Goal: Task Accomplishment & Management: Manage account settings

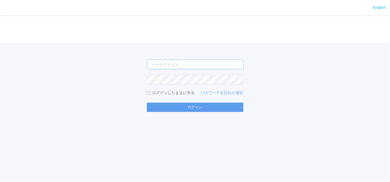
click at [159, 66] on input "email" at bounding box center [195, 65] width 97 height 10
type input "[EMAIL_ADDRESS][DOMAIN_NAME]"
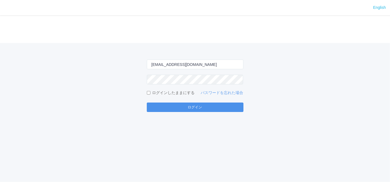
click at [161, 106] on button "ログイン" at bounding box center [195, 107] width 97 height 9
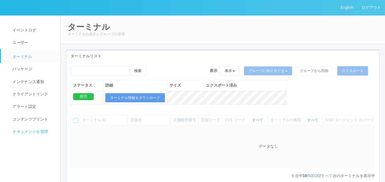
click at [12, 134] on span "ドキュメントを管理" at bounding box center [29, 131] width 37 height 4
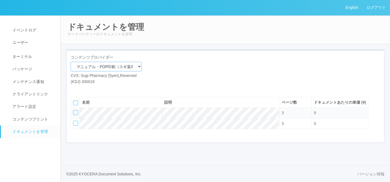
click at [130, 69] on select "マニュアル・POP印刷（スギ薬局） マニュアル・POP印刷（DY） マニュアル・POP印刷（共通） マニュアル・POP印刷（セコマ） マニュアル・POP印刷（…" at bounding box center [106, 67] width 71 height 10
select select "92e33cfa-a397-43d0-aeaa-8a96cbdf4d79"
click at [71, 62] on select "マニュアル・POP印刷（スギ薬局） マニュアル・POP印刷（DY） マニュアル・POP印刷（共通） マニュアル・POP印刷（セコマ） マニュアル・POP印刷（…" at bounding box center [106, 67] width 71 height 10
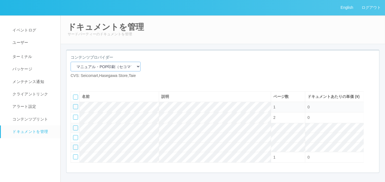
scroll to position [36, 0]
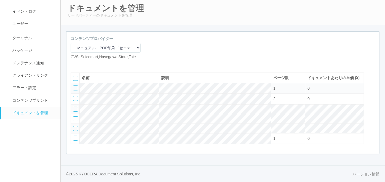
click at [76, 86] on div at bounding box center [75, 88] width 5 height 5
click at [91, 64] on icon at bounding box center [91, 64] width 0 height 0
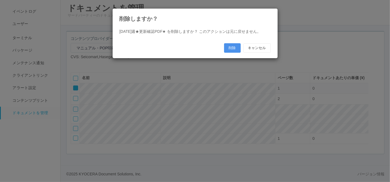
click at [229, 46] on button "削除" at bounding box center [232, 47] width 17 height 9
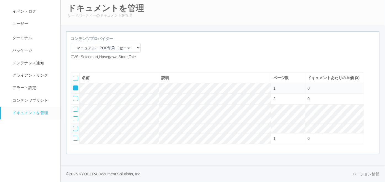
scroll to position [26, 0]
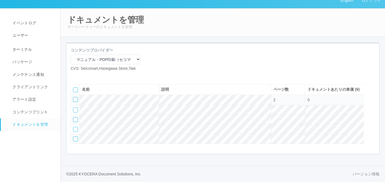
click at [75, 139] on div at bounding box center [75, 139] width 5 height 5
click at [371, 86] on div at bounding box center [373, 88] width 8 height 11
click at [74, 98] on icon at bounding box center [74, 98] width 0 height 0
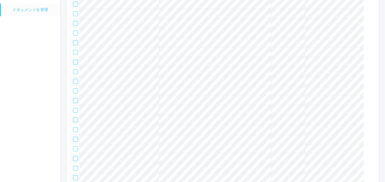
scroll to position [91, 0]
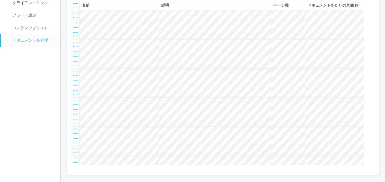
click at [75, 18] on div at bounding box center [75, 15] width 5 height 5
click at [77, 30] on td at bounding box center [75, 25] width 9 height 10
click at [76, 28] on div at bounding box center [75, 25] width 5 height 5
click at [77, 37] on div at bounding box center [75, 34] width 5 height 5
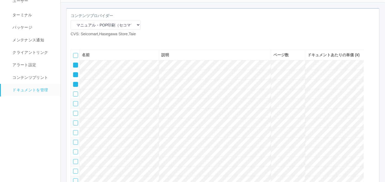
scroll to position [30, 0]
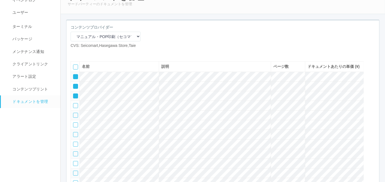
click at [91, 53] on icon at bounding box center [91, 53] width 0 height 0
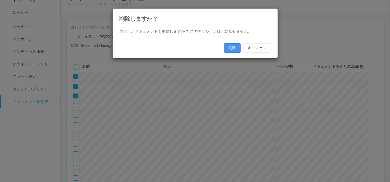
click at [231, 46] on button "削除" at bounding box center [232, 47] width 17 height 9
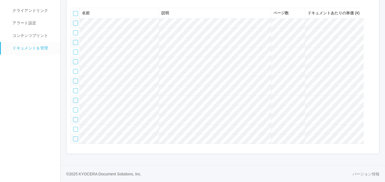
scroll to position [110, 0]
click at [75, 88] on div at bounding box center [75, 90] width 5 height 5
click at [74, 98] on div at bounding box center [75, 100] width 5 height 5
click at [74, 108] on div at bounding box center [75, 110] width 5 height 5
click at [75, 119] on div at bounding box center [75, 119] width 5 height 5
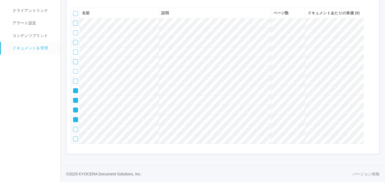
click at [74, 129] on div at bounding box center [75, 129] width 5 height 5
click at [74, 140] on div at bounding box center [75, 139] width 5 height 5
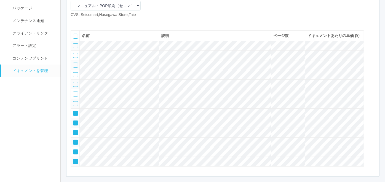
scroll to position [0, 0]
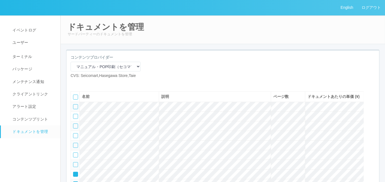
click at [372, 101] on div at bounding box center [373, 95] width 8 height 11
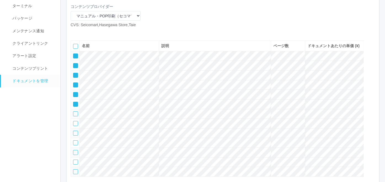
scroll to position [49, 0]
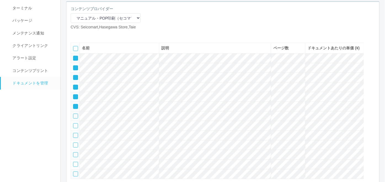
click at [74, 105] on icon at bounding box center [74, 105] width 0 height 0
click at [74, 95] on icon at bounding box center [74, 95] width 0 height 0
click at [74, 85] on icon at bounding box center [74, 85] width 0 height 0
click at [76, 83] on td at bounding box center [75, 78] width 9 height 10
click at [74, 76] on icon at bounding box center [74, 76] width 0 height 0
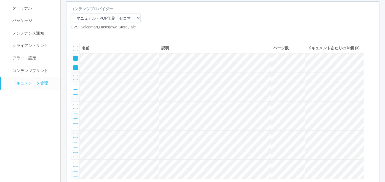
click at [74, 70] on div at bounding box center [75, 67] width 5 height 5
click at [74, 61] on div at bounding box center [75, 58] width 5 height 5
click at [83, 35] on icon at bounding box center [83, 35] width 0 height 0
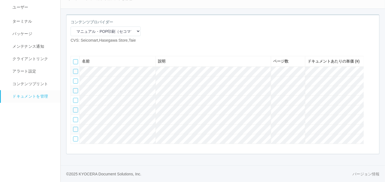
click at [76, 74] on div at bounding box center [75, 71] width 5 height 5
click at [75, 83] on div at bounding box center [75, 81] width 5 height 5
click at [74, 93] on div at bounding box center [75, 90] width 5 height 5
click at [75, 103] on div at bounding box center [75, 100] width 5 height 5
click at [91, 48] on icon at bounding box center [91, 48] width 0 height 0
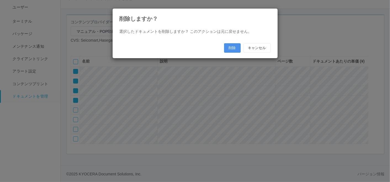
click at [230, 48] on button "削除" at bounding box center [232, 47] width 17 height 9
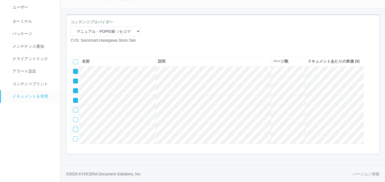
scroll to position [15, 0]
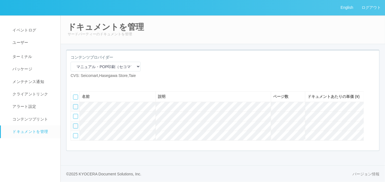
click at [83, 83] on icon at bounding box center [83, 83] width 0 height 0
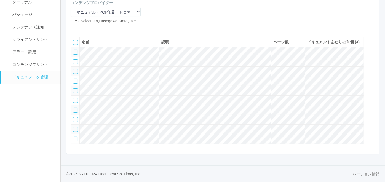
scroll to position [78, 0]
click at [75, 50] on div at bounding box center [75, 52] width 5 height 5
click at [75, 59] on div at bounding box center [75, 61] width 5 height 5
click at [75, 69] on div at bounding box center [75, 71] width 5 height 5
click at [75, 79] on div at bounding box center [75, 81] width 5 height 5
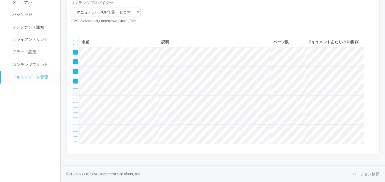
click at [75, 88] on div at bounding box center [75, 90] width 5 height 5
click at [91, 28] on icon at bounding box center [91, 28] width 0 height 0
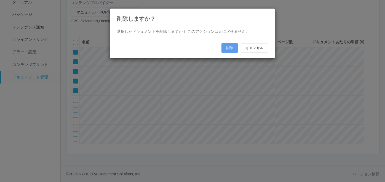
scroll to position [72, 0]
click at [232, 48] on button "削除" at bounding box center [232, 47] width 17 height 9
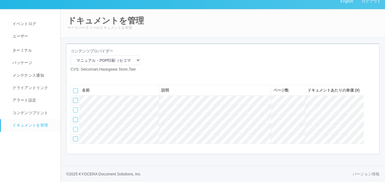
scroll to position [26, 0]
click at [83, 77] on icon at bounding box center [83, 77] width 0 height 0
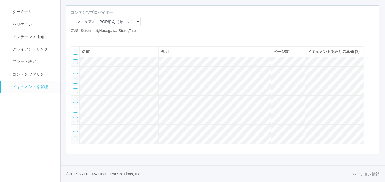
scroll to position [68, 0]
click at [76, 59] on div at bounding box center [75, 61] width 5 height 5
click at [73, 69] on div at bounding box center [75, 71] width 5 height 5
click at [74, 79] on div at bounding box center [75, 81] width 5 height 5
click at [91, 38] on icon at bounding box center [91, 38] width 0 height 0
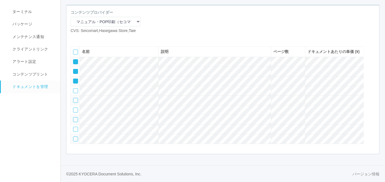
scroll to position [62, 0]
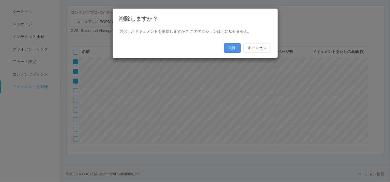
click at [230, 48] on button "削除" at bounding box center [232, 47] width 17 height 9
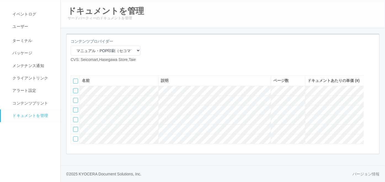
scroll to position [36, 0]
click at [75, 117] on div at bounding box center [75, 119] width 5 height 5
click at [75, 128] on div at bounding box center [75, 129] width 5 height 5
click at [76, 139] on div at bounding box center [75, 139] width 5 height 5
click at [375, 75] on div at bounding box center [373, 79] width 8 height 11
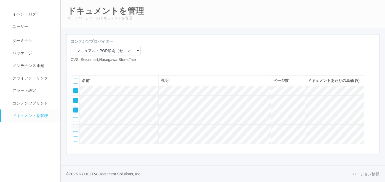
click at [74, 89] on icon at bounding box center [74, 89] width 0 height 0
click at [74, 99] on icon at bounding box center [74, 99] width 0 height 0
click at [74, 108] on icon at bounding box center [74, 108] width 0 height 0
click at [83, 67] on icon at bounding box center [83, 67] width 0 height 0
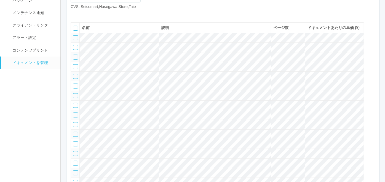
scroll to position [62, 0]
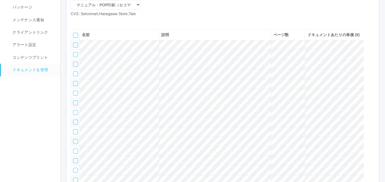
click at [74, 47] on div at bounding box center [75, 45] width 5 height 5
click at [75, 57] on div at bounding box center [75, 54] width 5 height 5
click at [75, 67] on div at bounding box center [75, 64] width 5 height 5
click at [74, 76] on div at bounding box center [75, 74] width 5 height 5
click at [75, 86] on div at bounding box center [75, 83] width 5 height 5
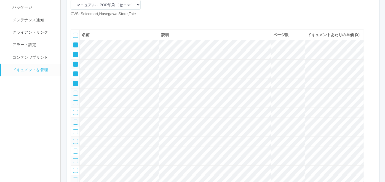
click at [73, 96] on div at bounding box center [75, 93] width 5 height 5
click at [74, 105] on div at bounding box center [75, 102] width 5 height 5
click at [75, 115] on div at bounding box center [75, 112] width 5 height 5
click at [74, 125] on div at bounding box center [75, 122] width 5 height 5
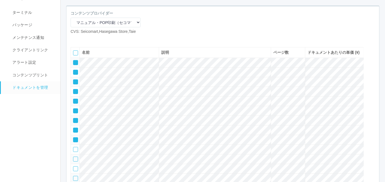
scroll to position [31, 0]
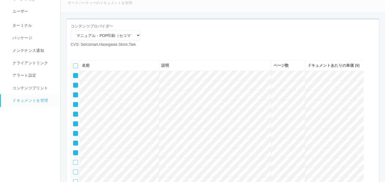
click at [91, 52] on icon at bounding box center [91, 52] width 0 height 0
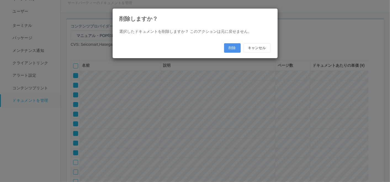
click at [232, 49] on button "削除" at bounding box center [232, 47] width 17 height 9
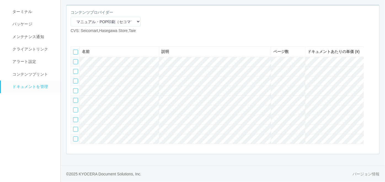
scroll to position [68, 0]
click at [83, 38] on icon at bounding box center [83, 38] width 0 height 0
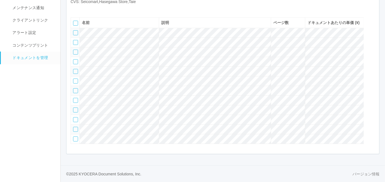
scroll to position [68, 0]
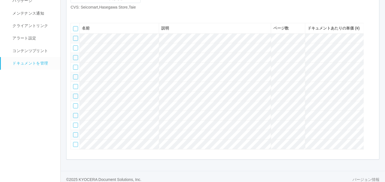
click at [75, 41] on div at bounding box center [75, 38] width 5 height 5
click at [78, 51] on div at bounding box center [75, 48] width 5 height 5
click at [77, 60] on div at bounding box center [75, 57] width 5 height 5
click at [74, 70] on div at bounding box center [75, 67] width 5 height 5
click at [74, 80] on div at bounding box center [75, 77] width 5 height 5
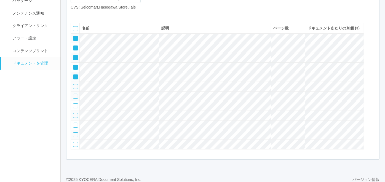
click at [73, 92] on td at bounding box center [75, 87] width 9 height 10
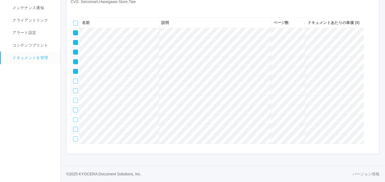
click at [76, 79] on div at bounding box center [75, 81] width 5 height 5
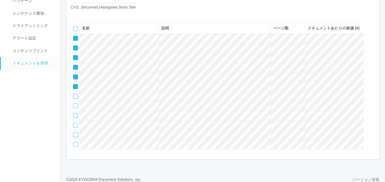
click at [91, 15] on icon at bounding box center [91, 15] width 0 height 0
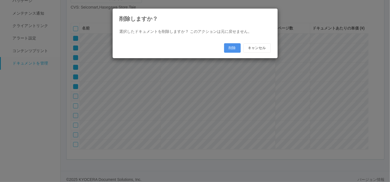
click at [234, 46] on button "削除" at bounding box center [232, 47] width 17 height 9
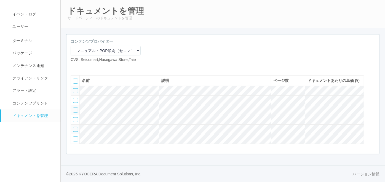
scroll to position [36, 0]
click at [83, 67] on icon at bounding box center [83, 67] width 0 height 0
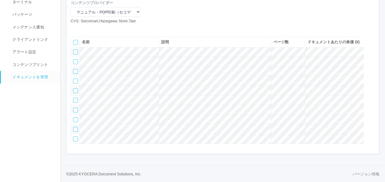
scroll to position [78, 0]
click at [76, 50] on div at bounding box center [75, 52] width 5 height 5
click at [75, 59] on div at bounding box center [75, 61] width 5 height 5
click at [75, 69] on div at bounding box center [75, 71] width 5 height 5
click at [75, 79] on div at bounding box center [75, 81] width 5 height 5
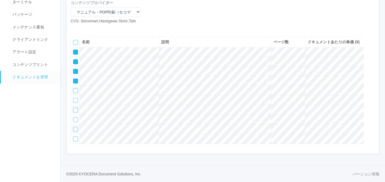
click at [91, 28] on icon at bounding box center [91, 28] width 0 height 0
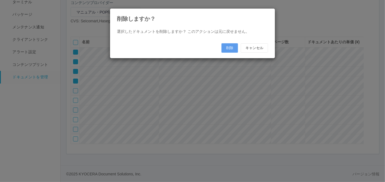
scroll to position [72, 0]
click at [231, 47] on button "削除" at bounding box center [232, 47] width 17 height 9
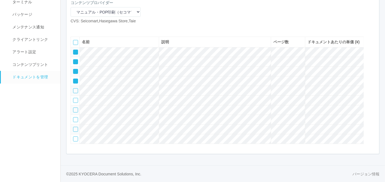
scroll to position [36, 0]
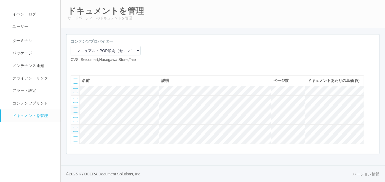
click at [74, 108] on div at bounding box center [75, 110] width 5 height 5
click at [75, 117] on div at bounding box center [75, 119] width 5 height 5
click at [73, 127] on td at bounding box center [75, 130] width 9 height 10
click at [76, 128] on div at bounding box center [75, 129] width 5 height 5
click at [76, 139] on div at bounding box center [75, 139] width 5 height 5
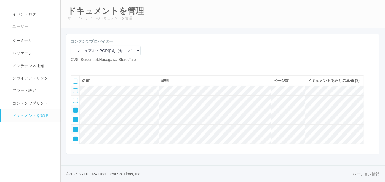
click at [373, 74] on div at bounding box center [373, 79] width 8 height 11
click at [74, 89] on icon at bounding box center [74, 89] width 0 height 0
click at [74, 99] on icon at bounding box center [74, 99] width 0 height 0
click at [76, 109] on div at bounding box center [75, 110] width 5 height 5
click at [74, 118] on icon at bounding box center [74, 118] width 0 height 0
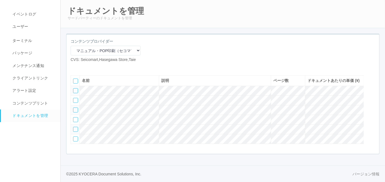
click at [83, 67] on icon at bounding box center [83, 67] width 0 height 0
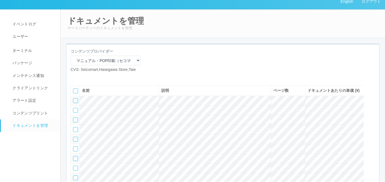
scroll to position [0, 0]
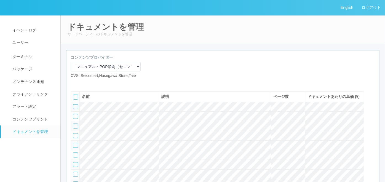
click at [83, 83] on icon at bounding box center [83, 83] width 0 height 0
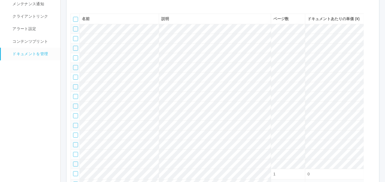
scroll to position [70, 0]
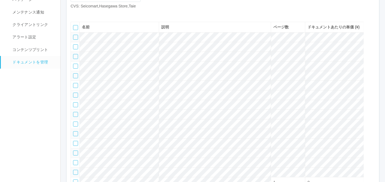
click at [76, 40] on div at bounding box center [75, 37] width 5 height 5
click at [76, 49] on div at bounding box center [75, 46] width 5 height 5
click at [76, 59] on div at bounding box center [75, 56] width 5 height 5
click at [76, 69] on div at bounding box center [75, 66] width 5 height 5
click at [76, 78] on div at bounding box center [75, 75] width 5 height 5
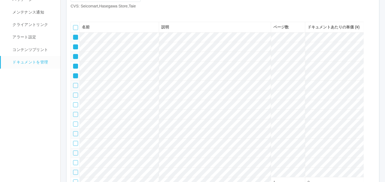
click at [76, 88] on div at bounding box center [75, 85] width 5 height 5
click at [75, 98] on div at bounding box center [75, 95] width 5 height 5
click at [75, 107] on div at bounding box center [75, 104] width 5 height 5
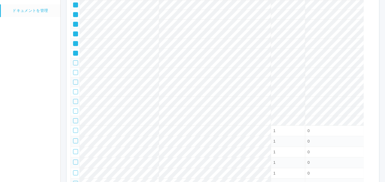
scroll to position [131, 0]
click at [75, 56] on div at bounding box center [75, 53] width 5 height 5
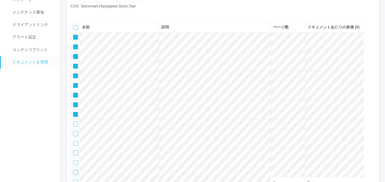
click at [91, 14] on icon at bounding box center [91, 14] width 0 height 0
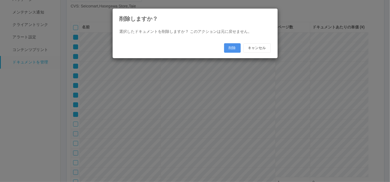
click at [229, 49] on button "削除" at bounding box center [232, 47] width 17 height 9
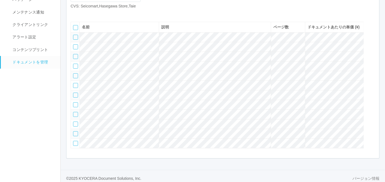
click at [76, 40] on div at bounding box center [75, 37] width 5 height 5
click at [374, 65] on div at bounding box center [373, 59] width 8 height 11
click at [74, 142] on icon at bounding box center [74, 142] width 0 height 0
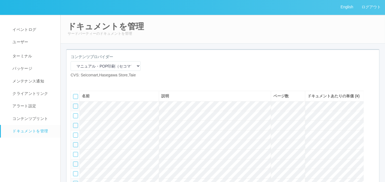
scroll to position [0, 0]
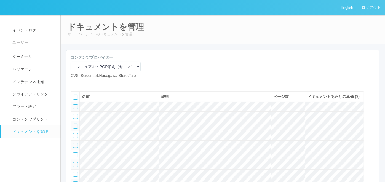
click at [83, 83] on icon at bounding box center [83, 83] width 0 height 0
click at [23, 31] on span "イベントログ" at bounding box center [23, 30] width 25 height 4
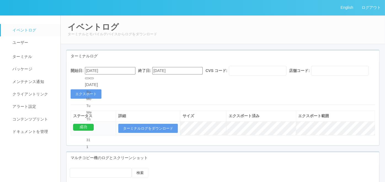
click at [117, 67] on input "[DATE]" at bounding box center [110, 70] width 51 height 7
click at [94, 79] on button "button" at bounding box center [91, 79] width 4 height 2
type input "[DATE]"
click at [93, 99] on button "エクスポート" at bounding box center [86, 93] width 31 height 9
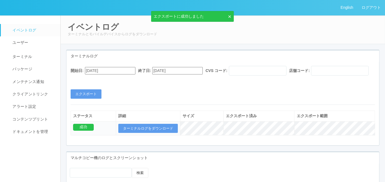
scroll to position [31, 0]
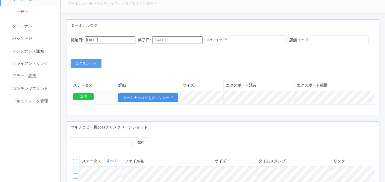
click at [154, 103] on button "ターミナルログをダウンロード" at bounding box center [148, 97] width 60 height 9
